Goal: Answer question/provide support: Share knowledge or assist other users

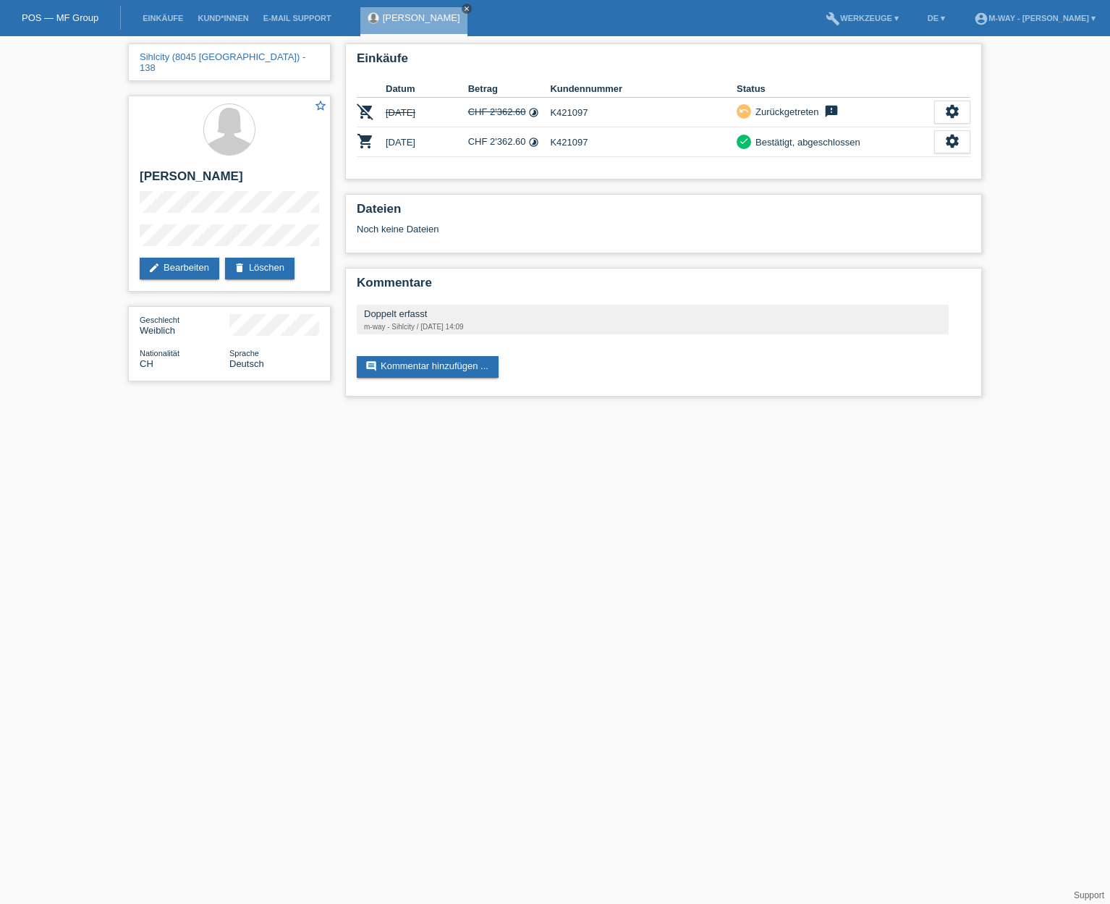
click at [463, 9] on icon "close" at bounding box center [466, 8] width 7 height 7
click at [295, 15] on link "E-Mail Support" at bounding box center [297, 18] width 82 height 9
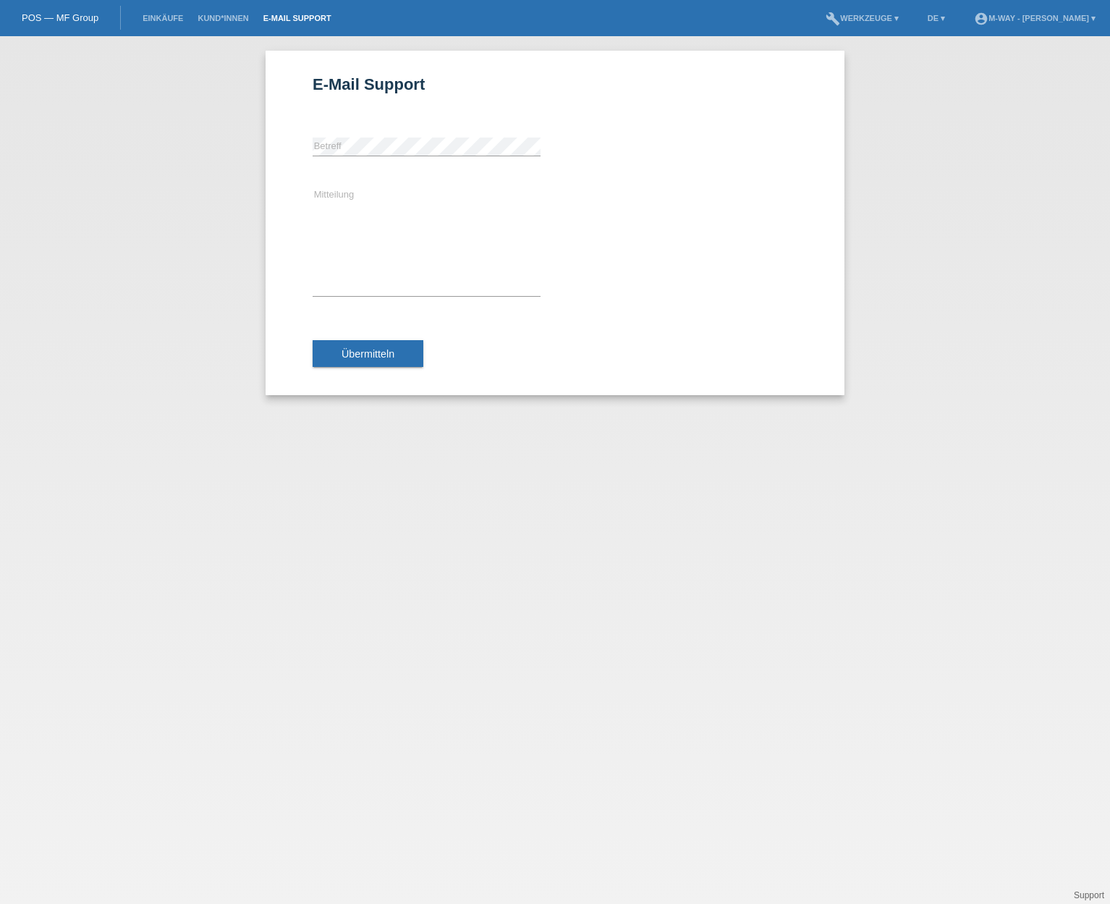
click at [224, 17] on link "Kund*innen" at bounding box center [222, 18] width 65 height 9
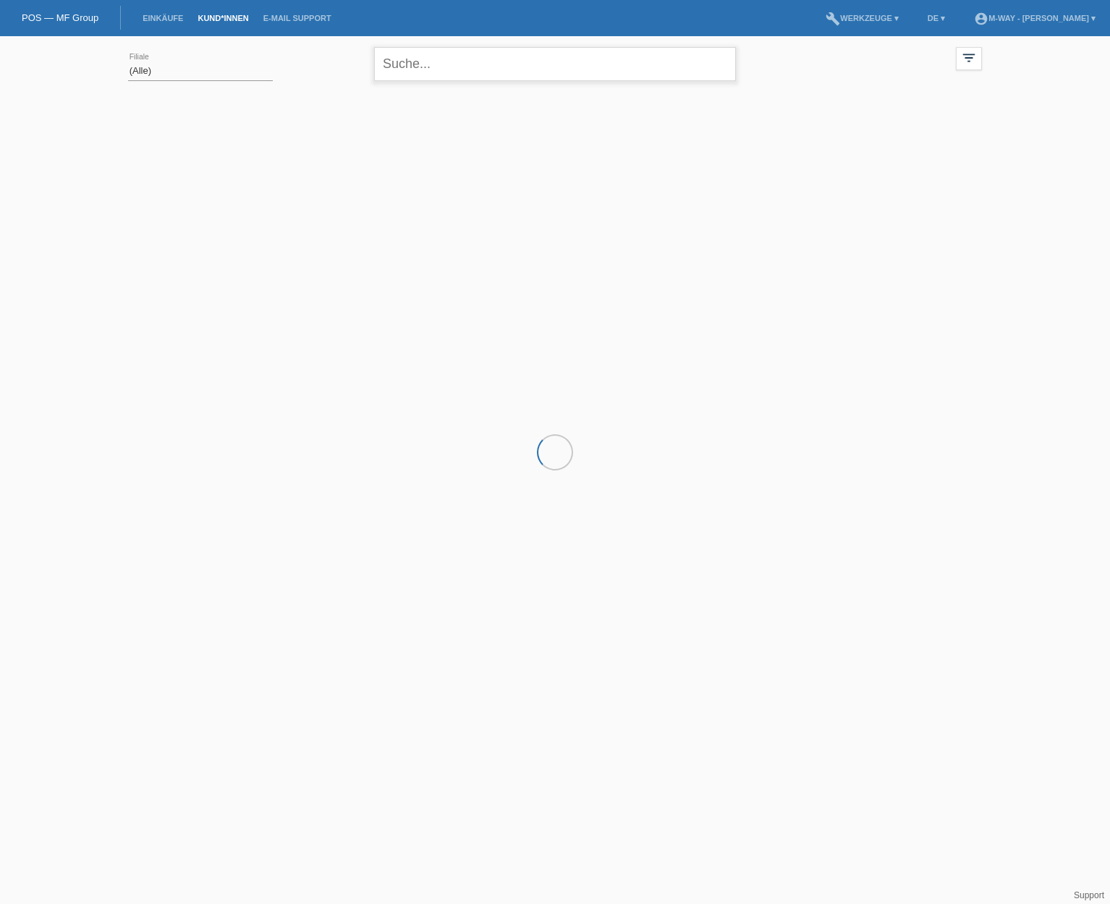
click at [401, 55] on input "text" at bounding box center [555, 64] width 362 height 34
paste input "Emanuel Baubkus"
type input "Emanuel Baubkus"
